Goal: Task Accomplishment & Management: Complete application form

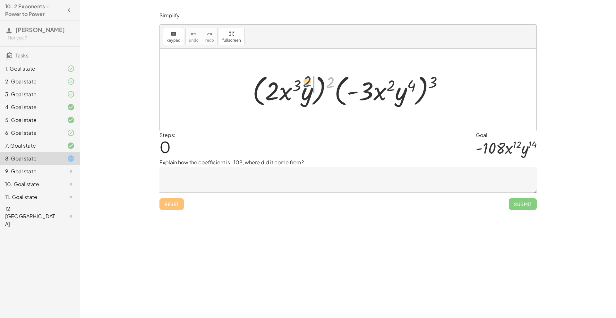
drag, startPoint x: 328, startPoint y: 81, endPoint x: 305, endPoint y: 80, distance: 23.7
click at [305, 80] on div at bounding box center [350, 90] width 202 height 37
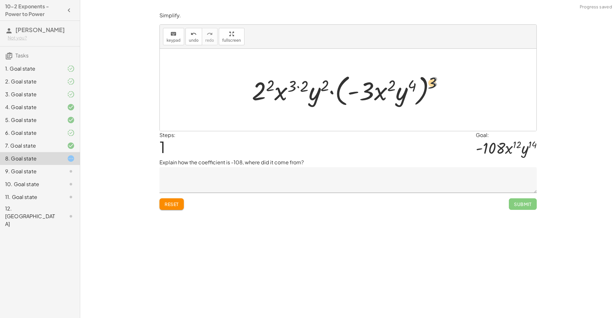
drag, startPoint x: 431, startPoint y: 84, endPoint x: 410, endPoint y: 83, distance: 20.9
click at [410, 83] on div at bounding box center [351, 90] width 204 height 37
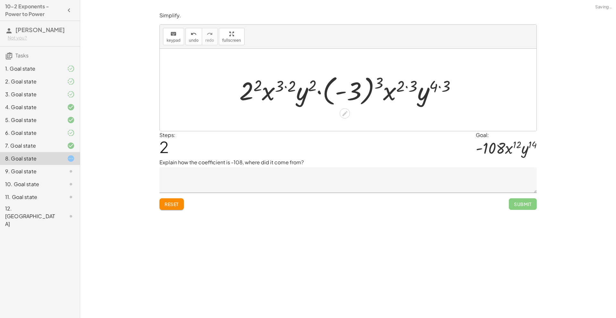
click at [444, 84] on div at bounding box center [350, 90] width 228 height 36
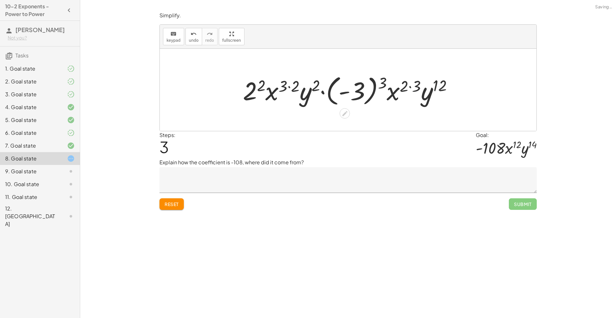
click at [419, 84] on div at bounding box center [350, 90] width 221 height 36
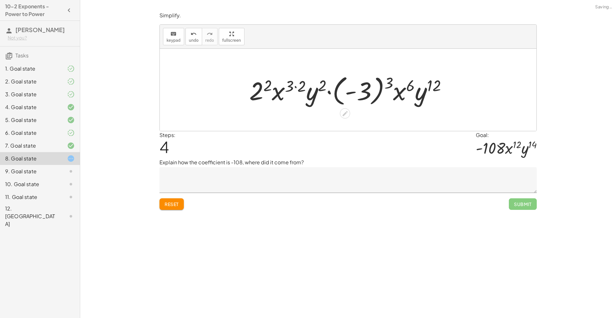
click at [437, 86] on div at bounding box center [350, 90] width 209 height 36
click at [386, 82] on div at bounding box center [350, 90] width 209 height 36
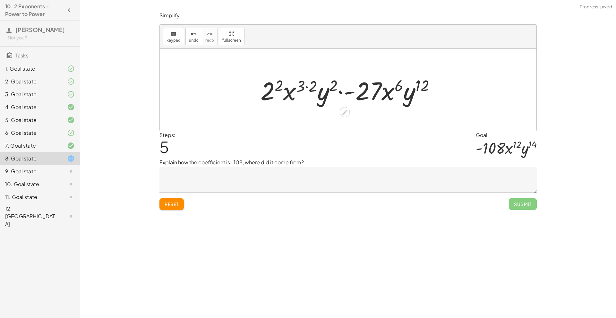
click at [334, 84] on div at bounding box center [350, 89] width 186 height 33
click at [310, 83] on div at bounding box center [350, 89] width 186 height 33
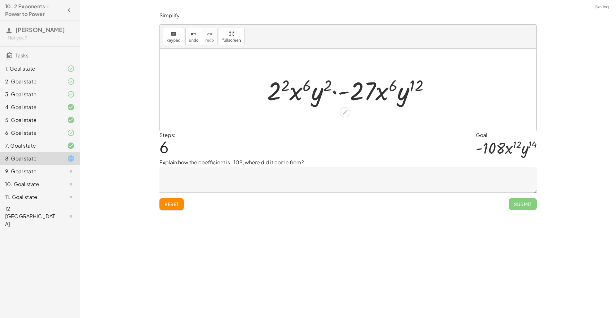
click at [288, 84] on div at bounding box center [351, 89] width 174 height 33
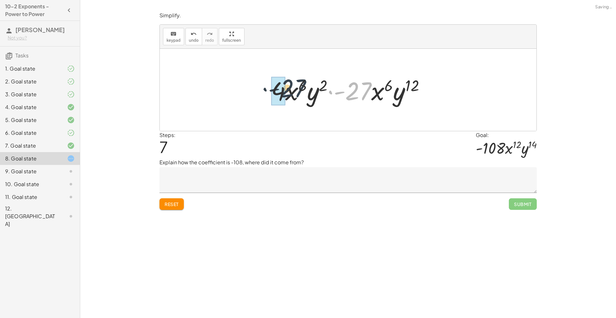
drag, startPoint x: 350, startPoint y: 90, endPoint x: 277, endPoint y: 87, distance: 72.8
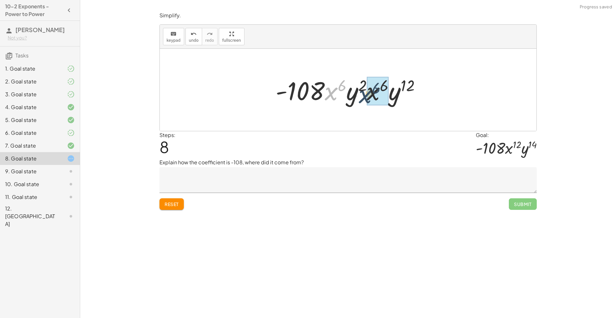
drag, startPoint x: 333, startPoint y: 93, endPoint x: 366, endPoint y: 96, distance: 32.5
drag, startPoint x: 333, startPoint y: 91, endPoint x: 388, endPoint y: 93, distance: 54.9
click at [388, 93] on div at bounding box center [350, 89] width 157 height 33
click at [346, 85] on div at bounding box center [350, 89] width 160 height 33
click at [345, 86] on div at bounding box center [350, 89] width 142 height 33
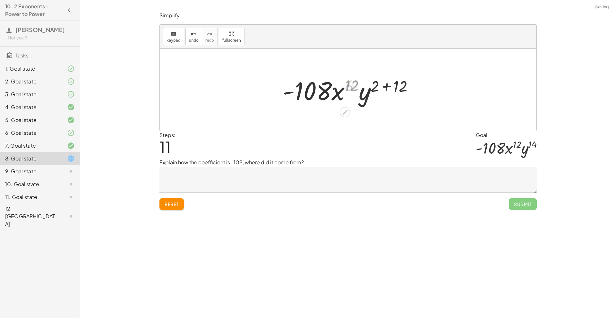
click at [399, 86] on div at bounding box center [350, 89] width 142 height 33
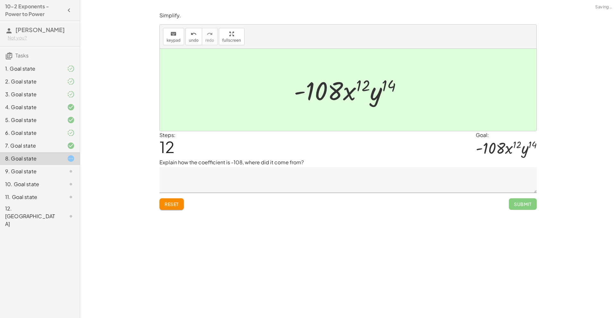
drag, startPoint x: 325, startPoint y: 190, endPoint x: 319, endPoint y: 183, distance: 8.2
click at [323, 189] on textarea at bounding box center [347, 180] width 377 height 26
click at [164, 201] on button "Reset" at bounding box center [171, 204] width 24 height 12
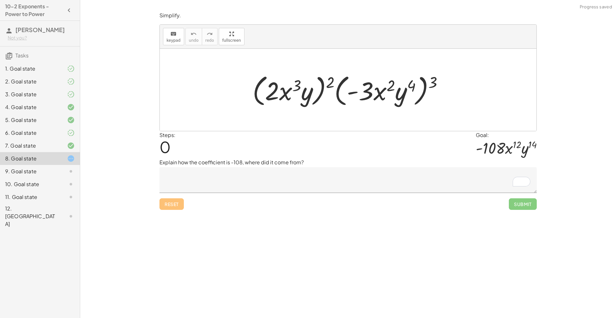
click at [195, 180] on textarea "To enrich screen reader interactions, please activate Accessibility in Grammarl…" at bounding box center [347, 180] width 377 height 26
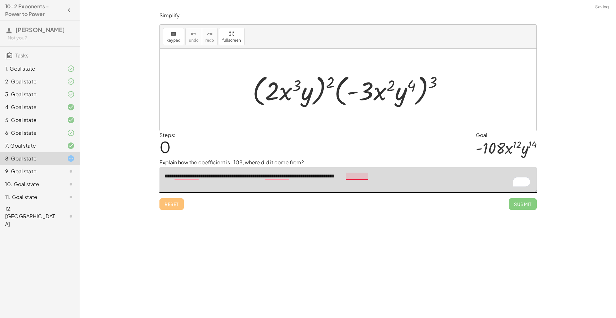
click at [358, 176] on textarea "**********" at bounding box center [347, 180] width 377 height 26
click at [274, 177] on textarea "**********" at bounding box center [347, 180] width 377 height 26
click at [186, 176] on textarea "**********" at bounding box center [347, 180] width 377 height 26
click at [432, 82] on div at bounding box center [350, 90] width 202 height 37
drag, startPoint x: 437, startPoint y: 82, endPoint x: 395, endPoint y: 84, distance: 42.0
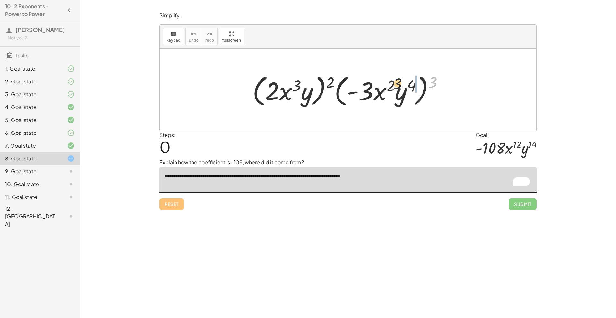
click at [395, 84] on div at bounding box center [350, 90] width 202 height 37
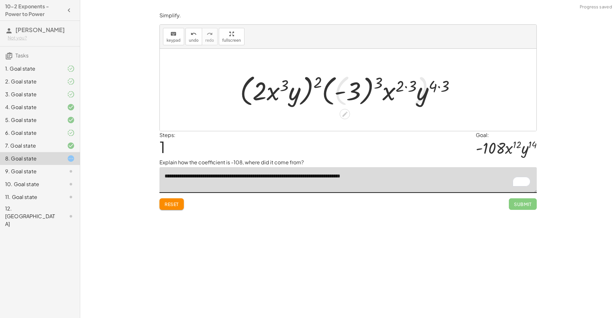
drag, startPoint x: 319, startPoint y: 79, endPoint x: 289, endPoint y: 81, distance: 30.3
click at [289, 81] on div at bounding box center [350, 90] width 227 height 37
click at [283, 86] on div at bounding box center [350, 90] width 228 height 36
drag, startPoint x: 274, startPoint y: 85, endPoint x: 292, endPoint y: 87, distance: 18.3
click at [275, 86] on div at bounding box center [350, 90] width 228 height 36
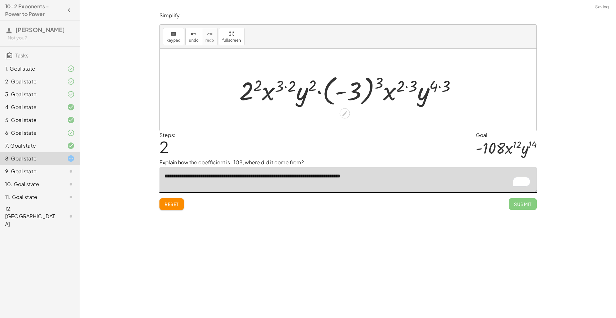
drag, startPoint x: 292, startPoint y: 87, endPoint x: 321, endPoint y: 85, distance: 29.2
click at [292, 87] on div at bounding box center [350, 90] width 228 height 36
click at [322, 85] on div at bounding box center [350, 90] width 216 height 36
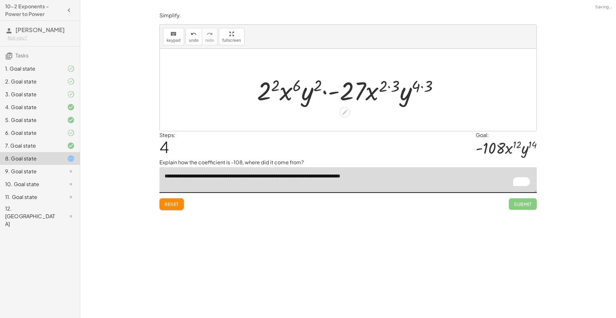
click at [311, 84] on div at bounding box center [350, 89] width 193 height 33
click at [318, 85] on div at bounding box center [350, 89] width 193 height 33
click at [318, 86] on div at bounding box center [350, 89] width 193 height 33
drag, startPoint x: 388, startPoint y: 83, endPoint x: 399, endPoint y: 86, distance: 10.9
click at [388, 83] on div at bounding box center [350, 89] width 193 height 33
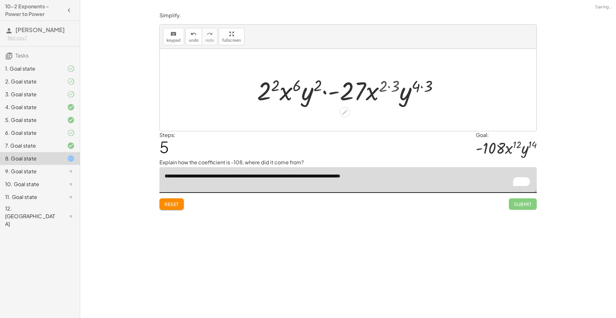
click at [416, 87] on div at bounding box center [350, 89] width 181 height 33
click at [416, 87] on div at bounding box center [351, 89] width 174 height 33
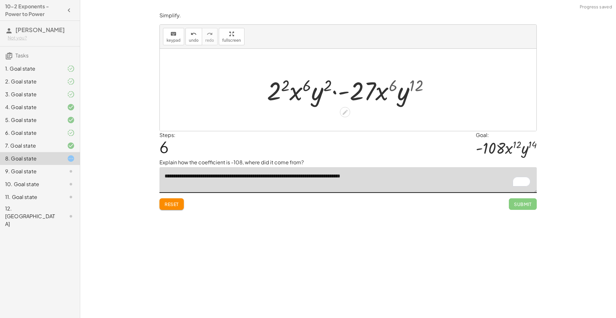
click at [307, 82] on div at bounding box center [351, 89] width 174 height 33
click at [283, 84] on div at bounding box center [351, 89] width 174 height 33
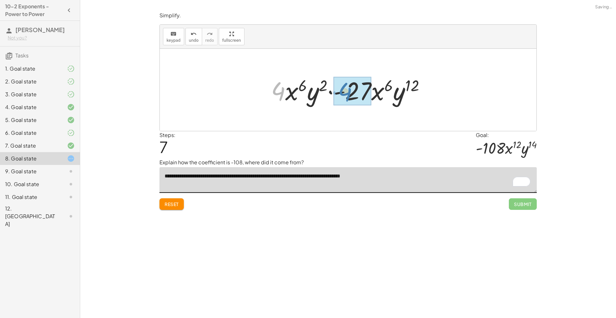
drag, startPoint x: 281, startPoint y: 89, endPoint x: 349, endPoint y: 89, distance: 68.3
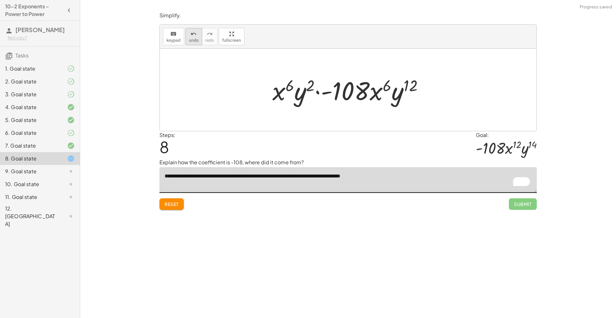
click at [195, 40] on span "undo" at bounding box center [194, 40] width 10 height 4
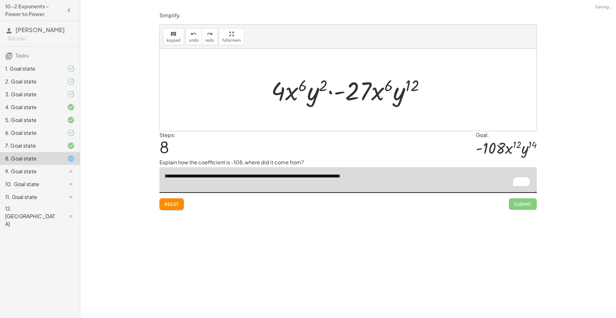
click at [394, 178] on textarea "**********" at bounding box center [347, 180] width 377 height 26
click at [341, 177] on textarea "**********" at bounding box center [347, 180] width 377 height 26
click at [422, 177] on textarea "**********" at bounding box center [347, 180] width 377 height 26
click at [369, 177] on textarea "**********" at bounding box center [347, 180] width 377 height 26
click at [420, 175] on textarea "**********" at bounding box center [347, 180] width 377 height 26
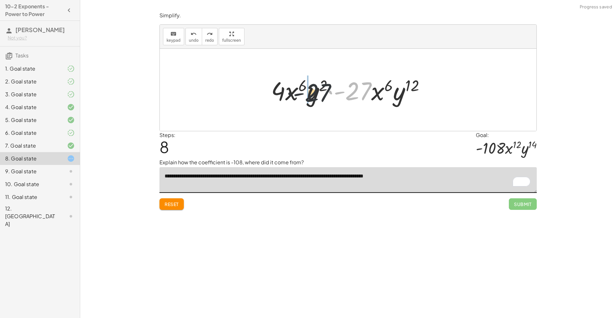
drag, startPoint x: 348, startPoint y: 90, endPoint x: 284, endPoint y: 91, distance: 63.5
click at [284, 91] on div at bounding box center [350, 89] width 165 height 33
drag, startPoint x: 298, startPoint y: 92, endPoint x: 292, endPoint y: 91, distance: 6.4
click at [291, 91] on div at bounding box center [350, 89] width 165 height 33
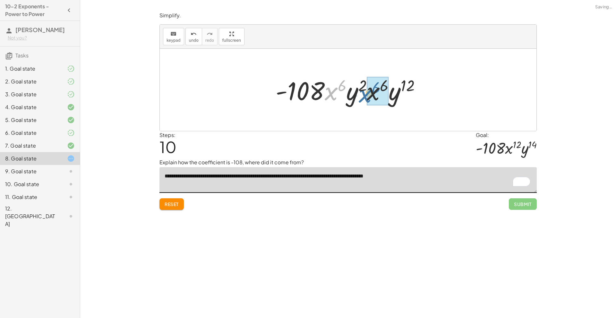
drag, startPoint x: 328, startPoint y: 93, endPoint x: 362, endPoint y: 95, distance: 34.4
click at [362, 95] on div at bounding box center [350, 89] width 156 height 33
click at [377, 90] on div at bounding box center [350, 89] width 157 height 33
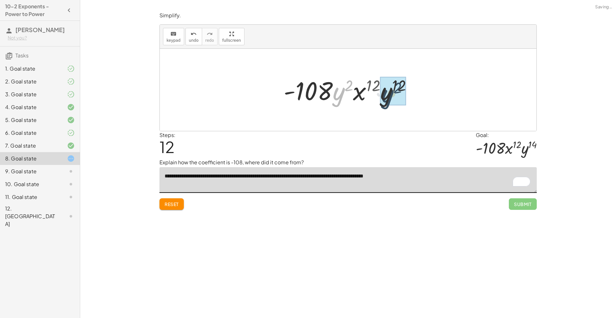
drag, startPoint x: 335, startPoint y: 95, endPoint x: 385, endPoint y: 97, distance: 49.8
click at [388, 91] on div at bounding box center [350, 89] width 142 height 33
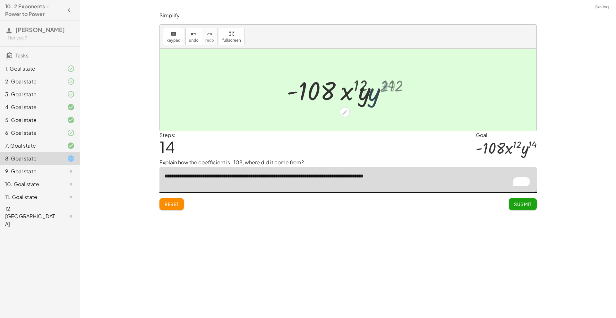
click at [385, 90] on div at bounding box center [350, 89] width 119 height 33
type textarea "**********"
click at [526, 207] on span "Submit" at bounding box center [523, 204] width 18 height 6
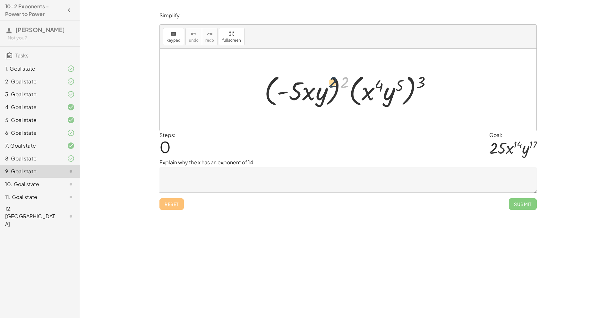
drag, startPoint x: 345, startPoint y: 80, endPoint x: 329, endPoint y: 81, distance: 15.7
click at [329, 81] on div at bounding box center [350, 90] width 178 height 37
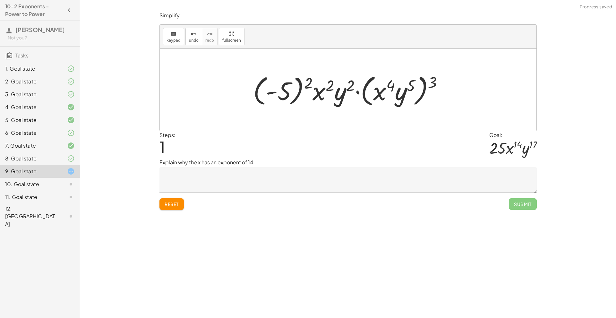
click at [332, 82] on div at bounding box center [350, 90] width 201 height 37
click at [329, 83] on div at bounding box center [350, 90] width 201 height 37
click at [307, 83] on div at bounding box center [350, 90] width 201 height 37
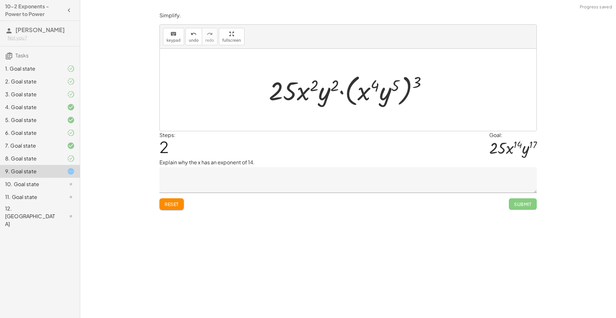
click at [311, 83] on div at bounding box center [351, 90] width 170 height 37
drag, startPoint x: 397, startPoint y: 81, endPoint x: 385, endPoint y: 81, distance: 11.2
click at [386, 81] on div at bounding box center [351, 90] width 170 height 37
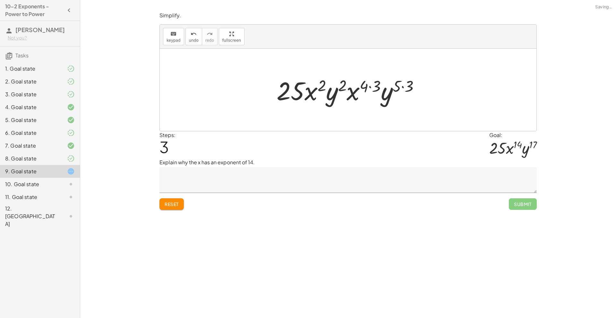
click at [410, 85] on div at bounding box center [350, 89] width 155 height 33
click at [378, 85] on div at bounding box center [351, 89] width 148 height 33
click at [392, 90] on div at bounding box center [350, 89] width 140 height 33
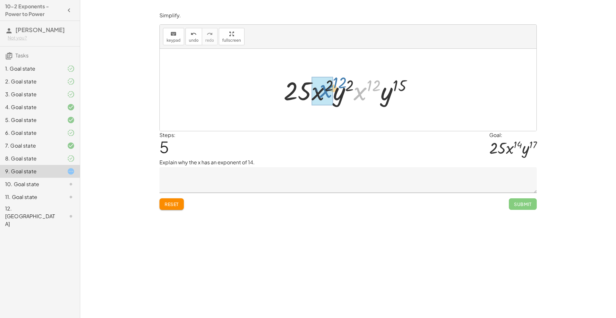
drag, startPoint x: 363, startPoint y: 93, endPoint x: 331, endPoint y: 90, distance: 31.6
click at [341, 87] on div at bounding box center [350, 89] width 141 height 33
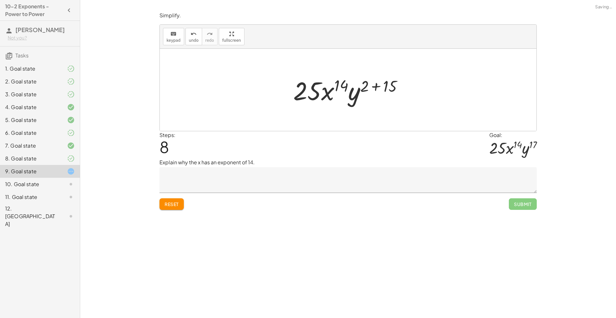
click at [391, 87] on div at bounding box center [350, 89] width 121 height 33
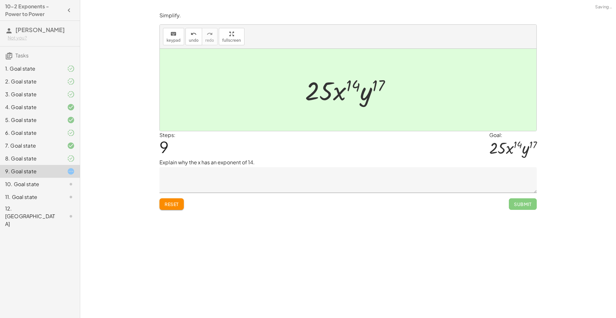
click at [331, 188] on textarea at bounding box center [347, 180] width 377 height 26
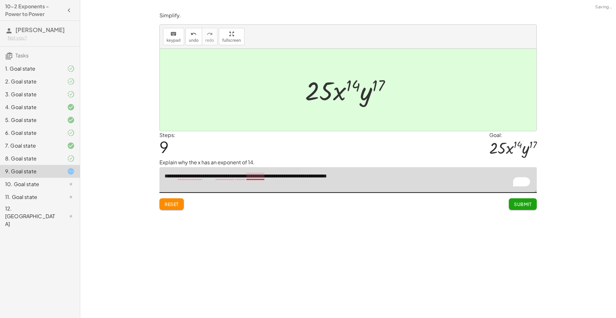
click at [257, 177] on textarea "**********" at bounding box center [347, 180] width 377 height 26
drag, startPoint x: 244, startPoint y: 174, endPoint x: 241, endPoint y: 176, distance: 3.5
click at [244, 174] on textarea "**********" at bounding box center [347, 180] width 377 height 26
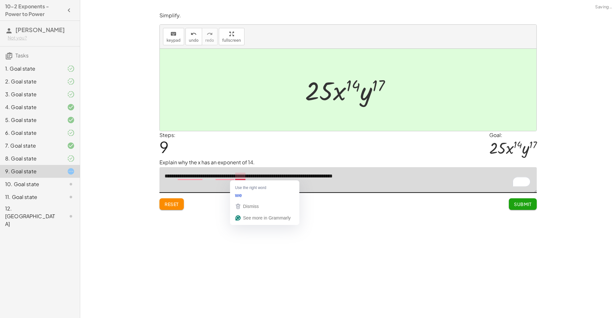
click at [242, 178] on textarea "**********" at bounding box center [347, 180] width 377 height 26
click at [226, 178] on textarea "**********" at bounding box center [347, 180] width 377 height 26
click at [227, 176] on textarea "**********" at bounding box center [347, 180] width 377 height 26
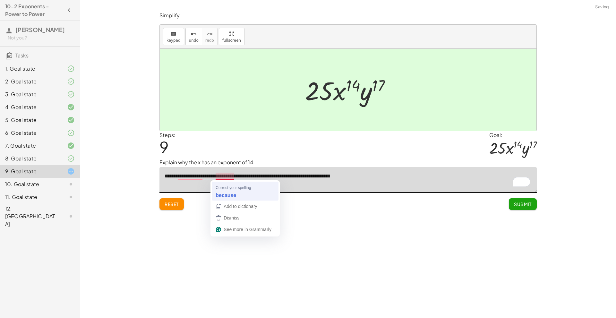
type textarea "**********"
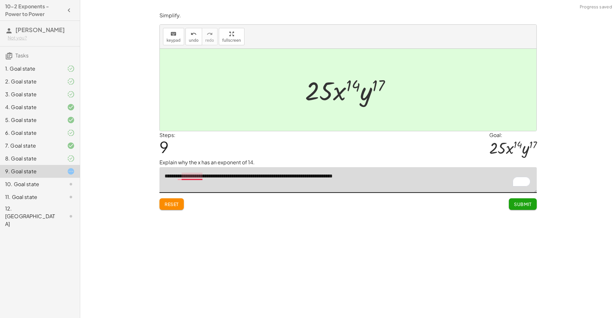
click at [198, 176] on textarea "**********" at bounding box center [347, 180] width 377 height 26
